Goal: Task Accomplishment & Management: Use online tool/utility

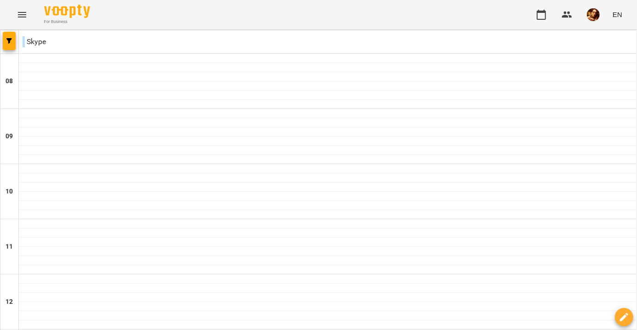
scroll to position [557, 0]
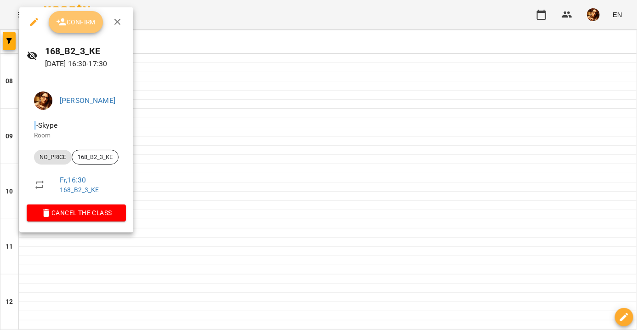
click at [87, 29] on button "Confirm" at bounding box center [76, 22] width 54 height 22
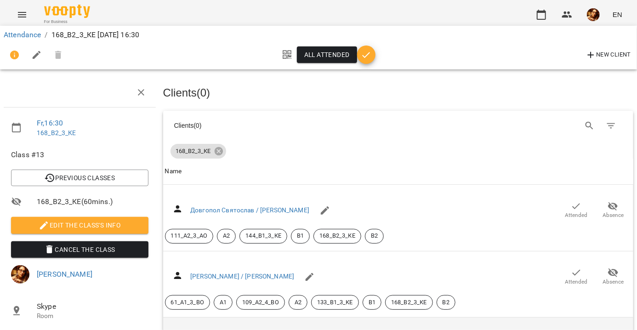
scroll to position [293, 0]
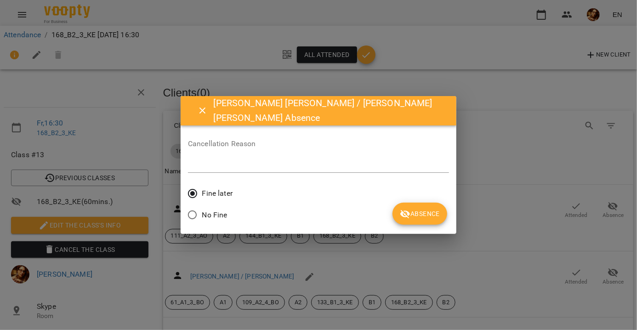
click at [400, 214] on icon "submit" at bounding box center [405, 214] width 10 height 9
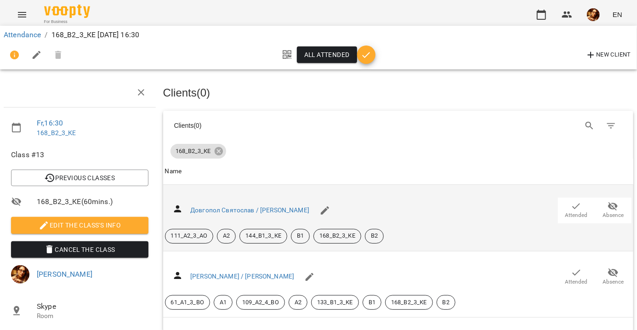
scroll to position [0, 0]
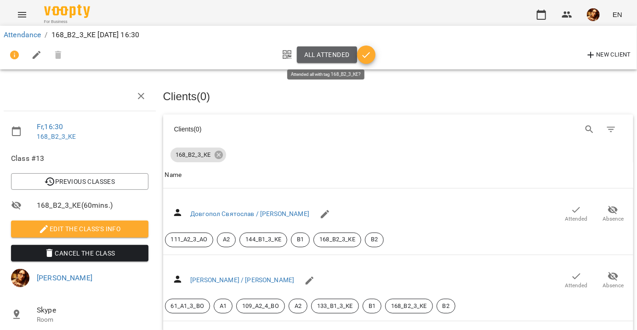
click at [339, 59] on span "All attended" at bounding box center [326, 54] width 45 height 11
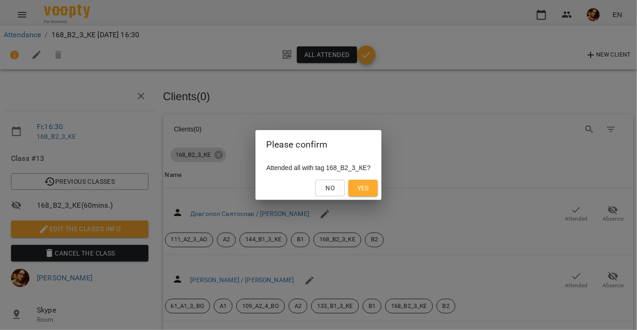
click at [358, 186] on button "Yes" at bounding box center [362, 188] width 29 height 17
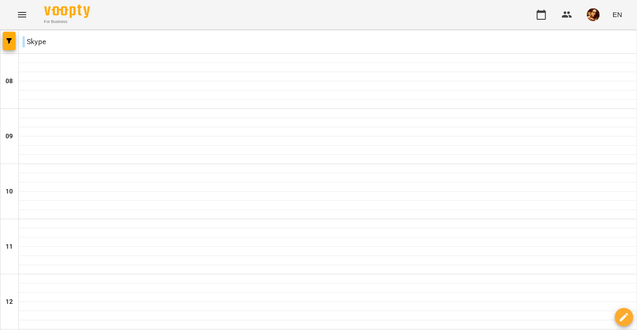
scroll to position [322, 0]
